Goal: Communication & Community: Answer question/provide support

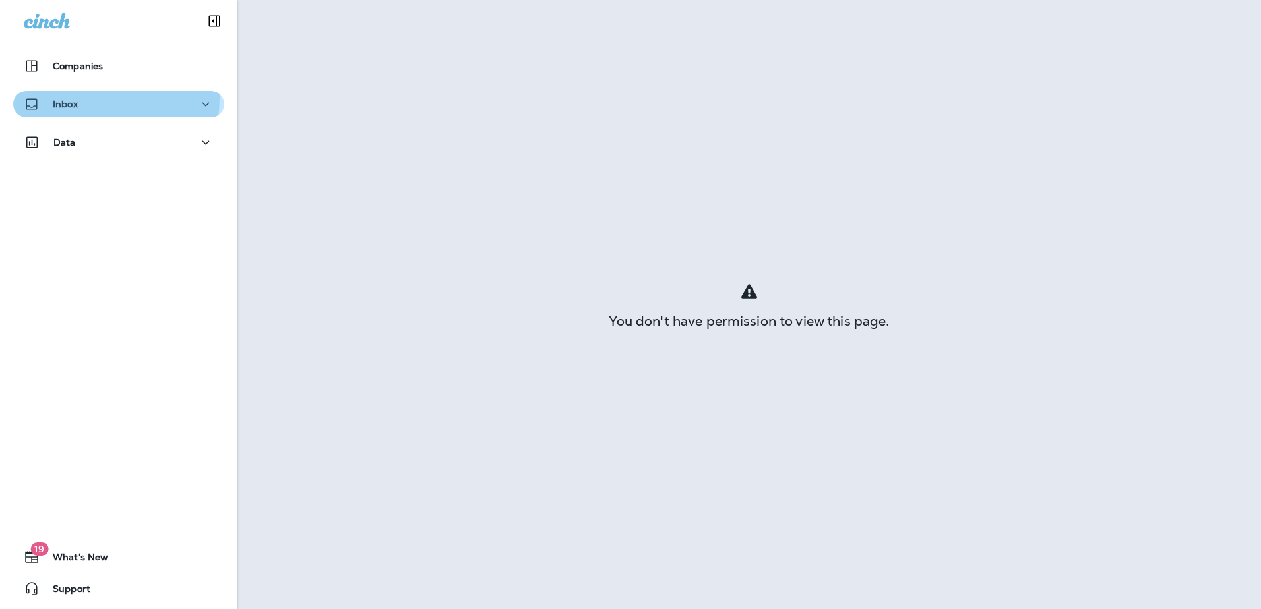
click at [65, 97] on div "Inbox" at bounding box center [51, 104] width 54 height 16
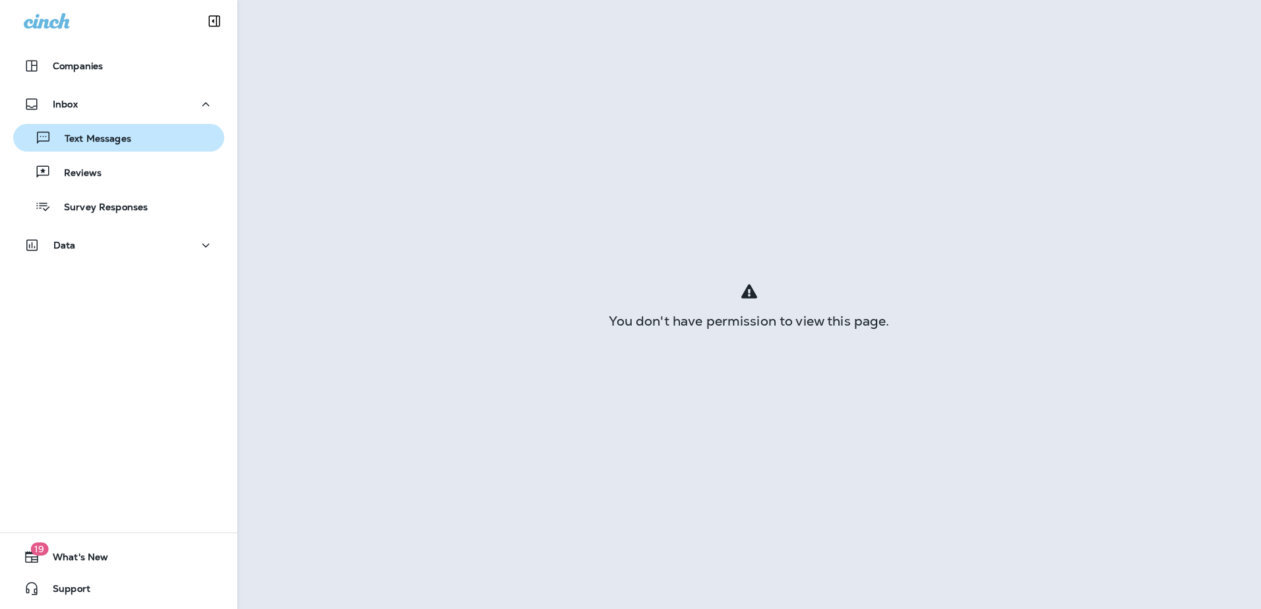
click at [82, 139] on p "Text Messages" at bounding box center [91, 139] width 80 height 13
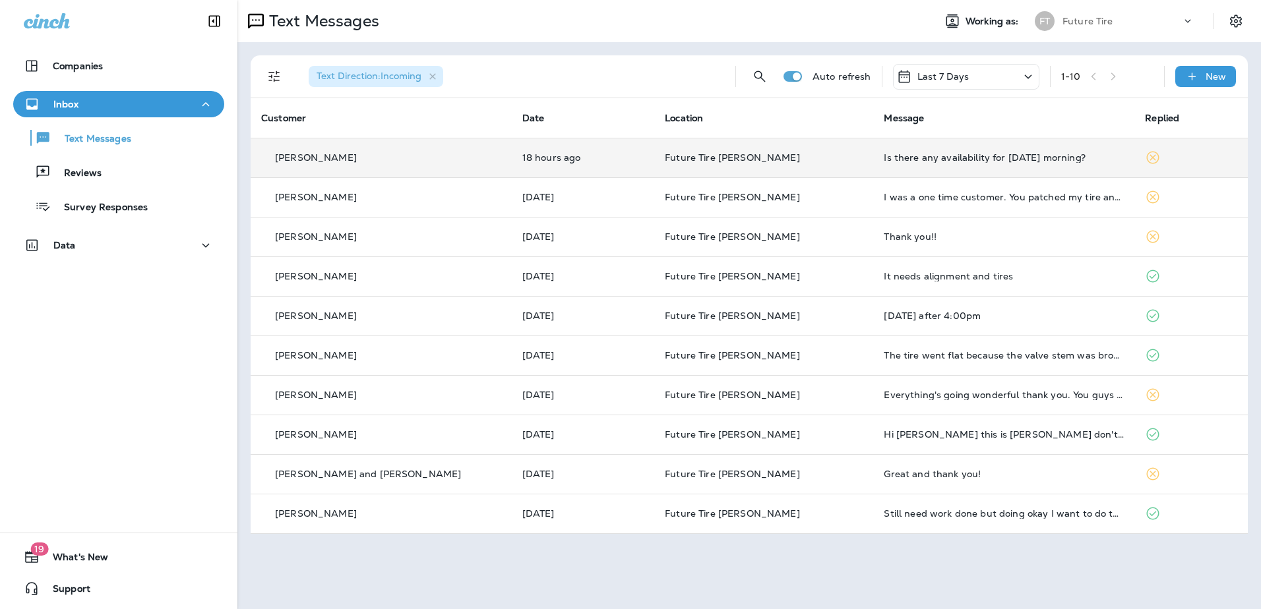
click at [887, 159] on div "Is there any availability for [DATE] morning?" at bounding box center [1004, 157] width 240 height 11
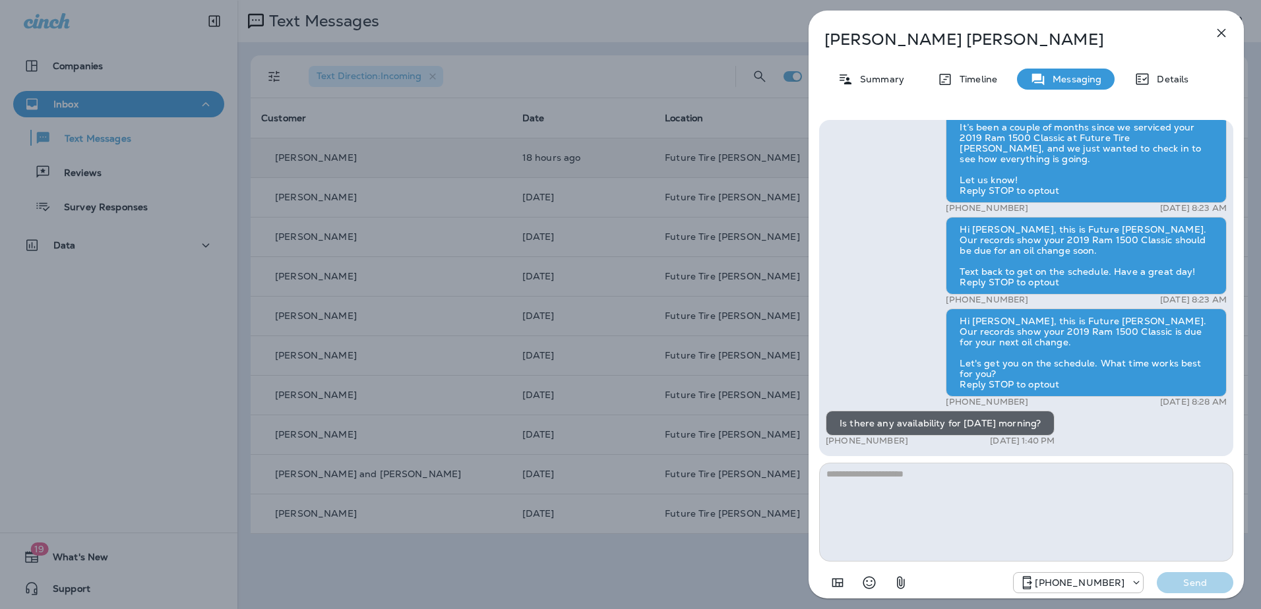
click at [1224, 34] on icon "button" at bounding box center [1222, 33] width 16 height 16
